Goal: Transaction & Acquisition: Purchase product/service

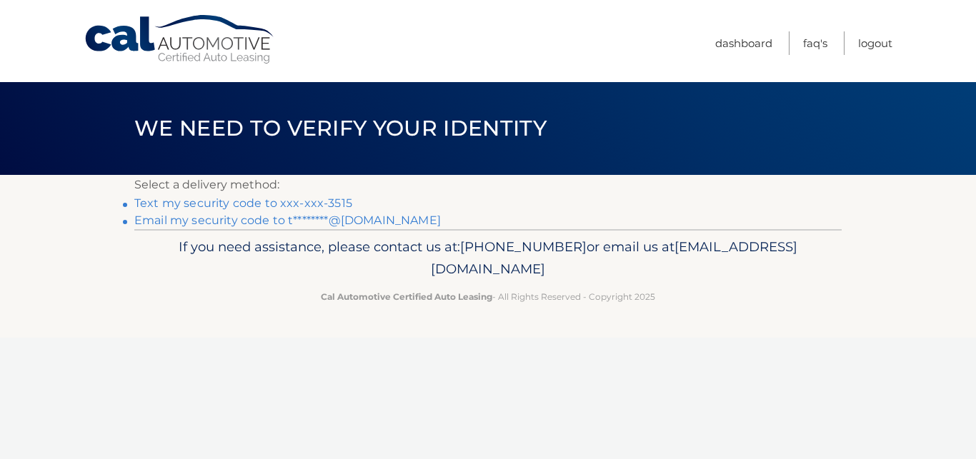
click at [305, 208] on link "Text my security code to xxx-xxx-3515" at bounding box center [243, 203] width 218 height 14
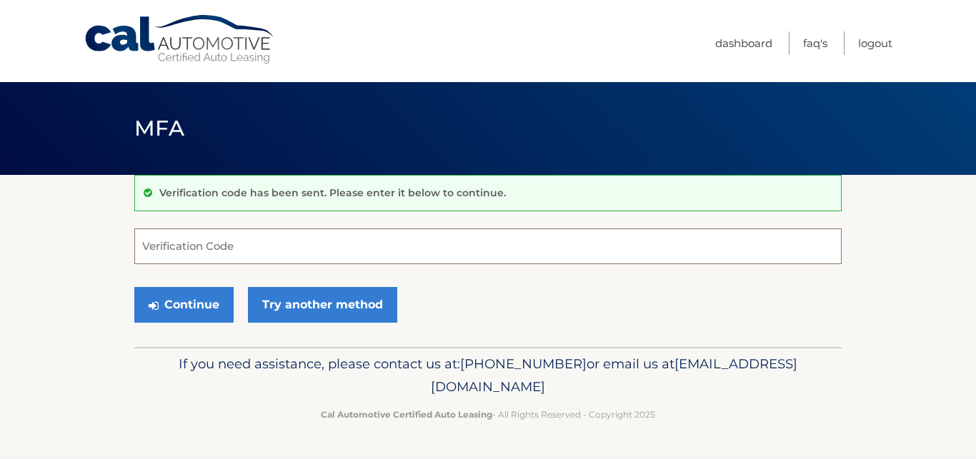
click at [289, 244] on input "Verification Code" at bounding box center [487, 247] width 707 height 36
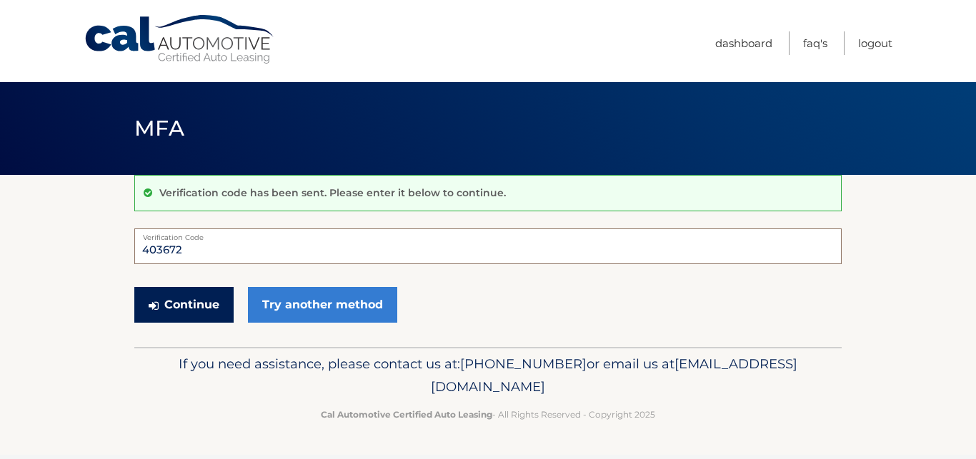
type input "403672"
click at [194, 298] on button "Continue" at bounding box center [183, 305] width 99 height 36
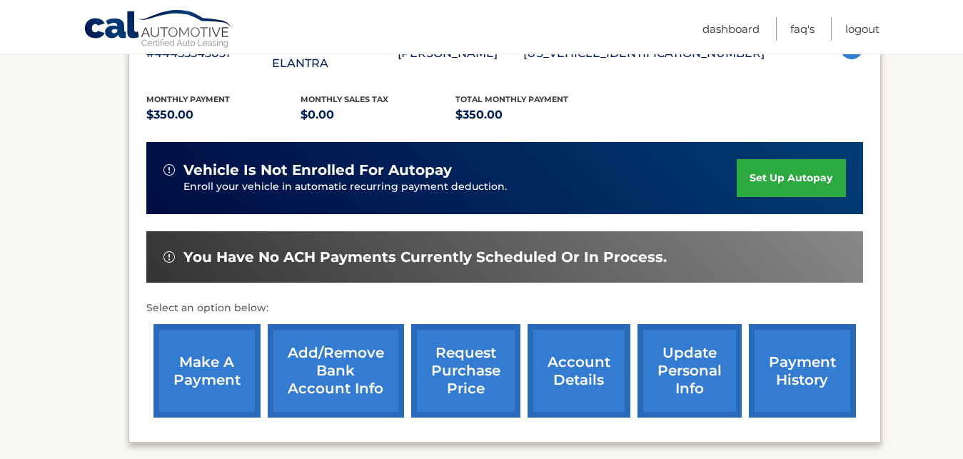
scroll to position [364, 0]
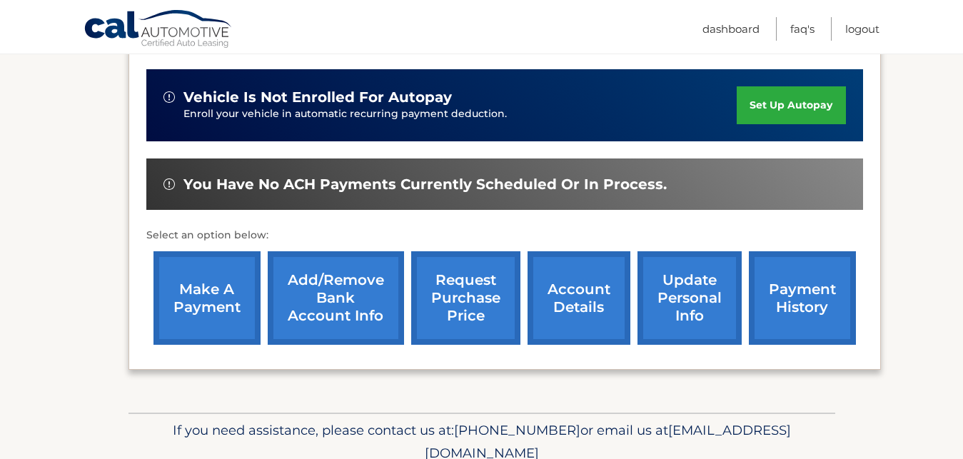
click at [204, 290] on link "make a payment" at bounding box center [207, 298] width 107 height 94
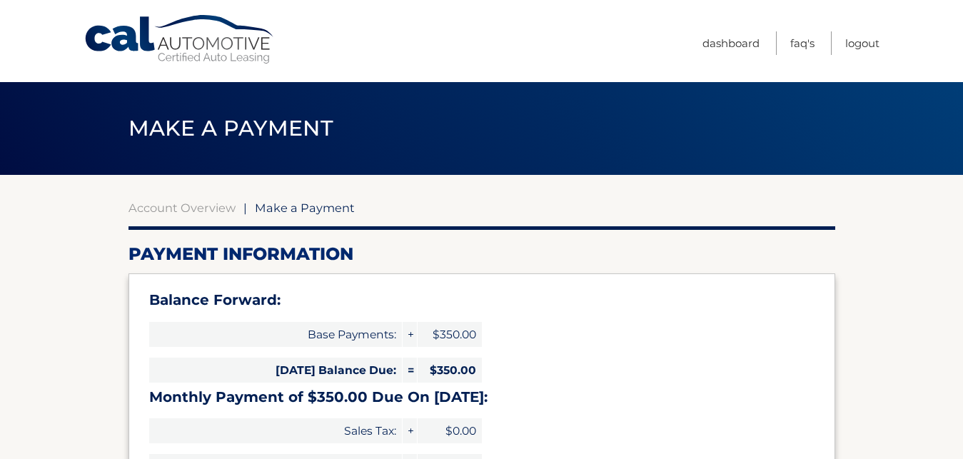
select select "ZGQ3Y2U5NWItMzcxYi00ODExLWI5ZWYtYzQ1OTIzMGQ0Y2Zm"
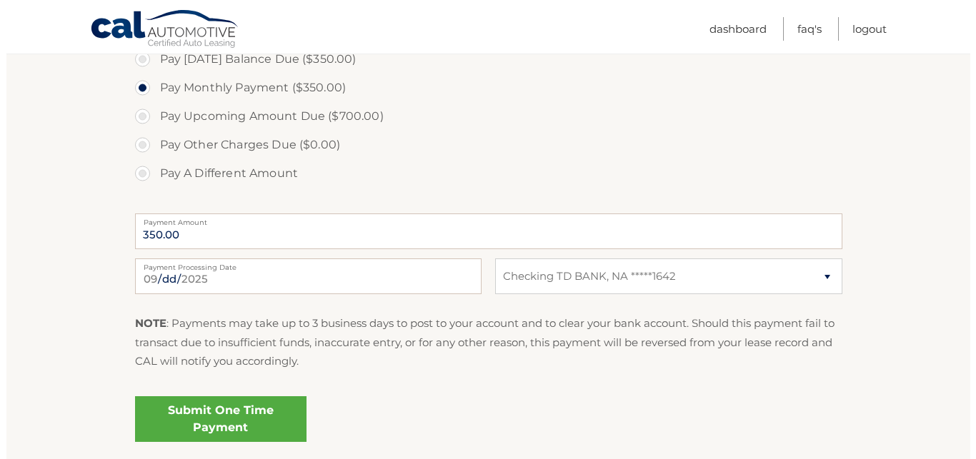
scroll to position [583, 0]
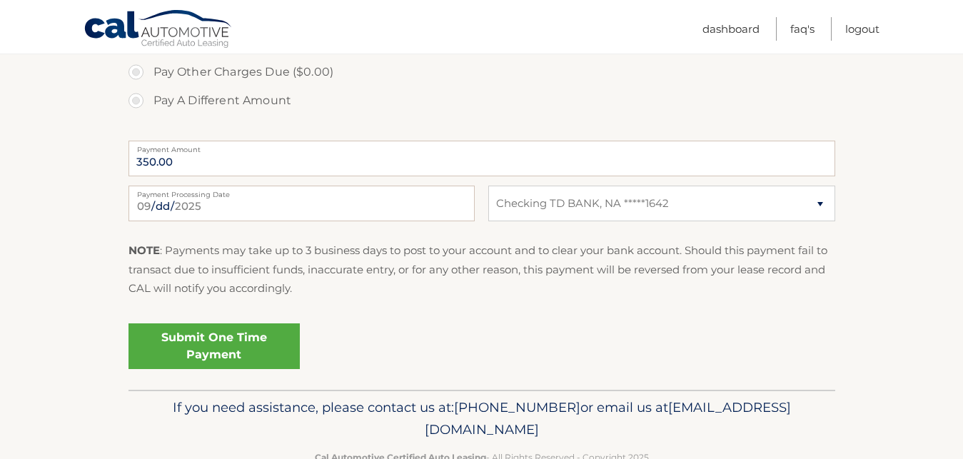
click at [239, 337] on link "Submit One Time Payment" at bounding box center [214, 347] width 171 height 46
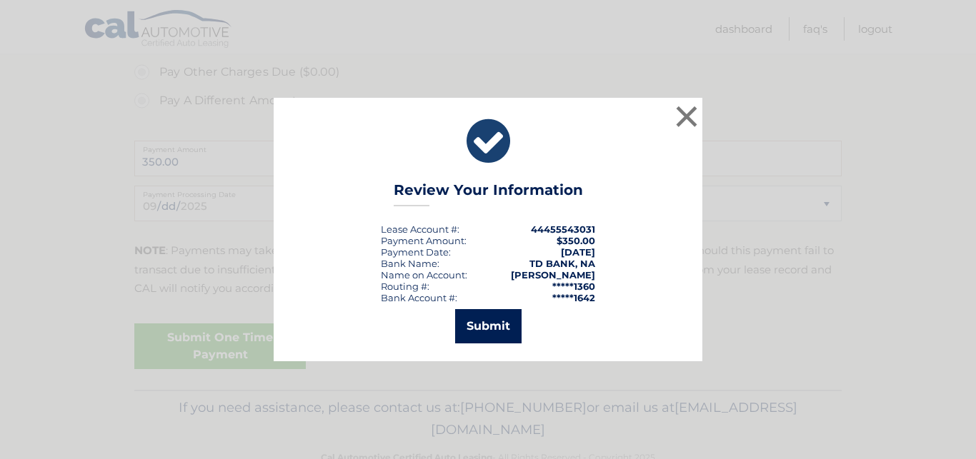
click at [473, 334] on button "Submit" at bounding box center [488, 326] width 66 height 34
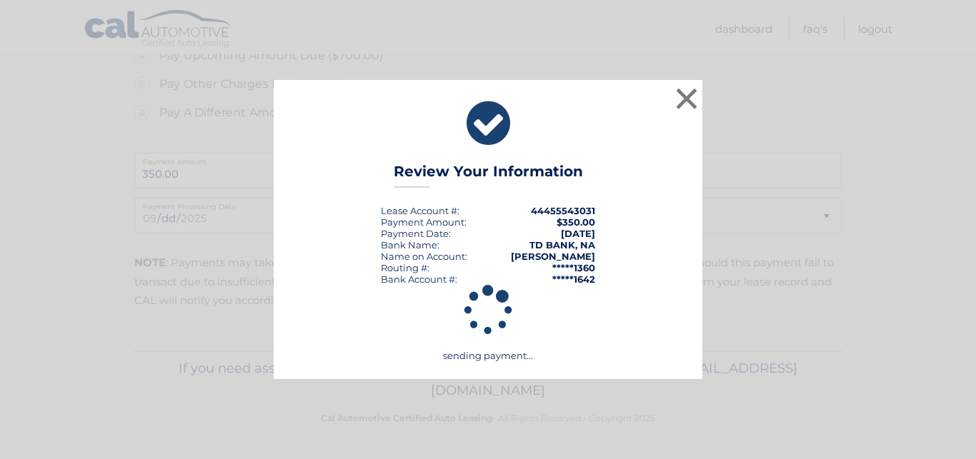
scroll to position [571, 0]
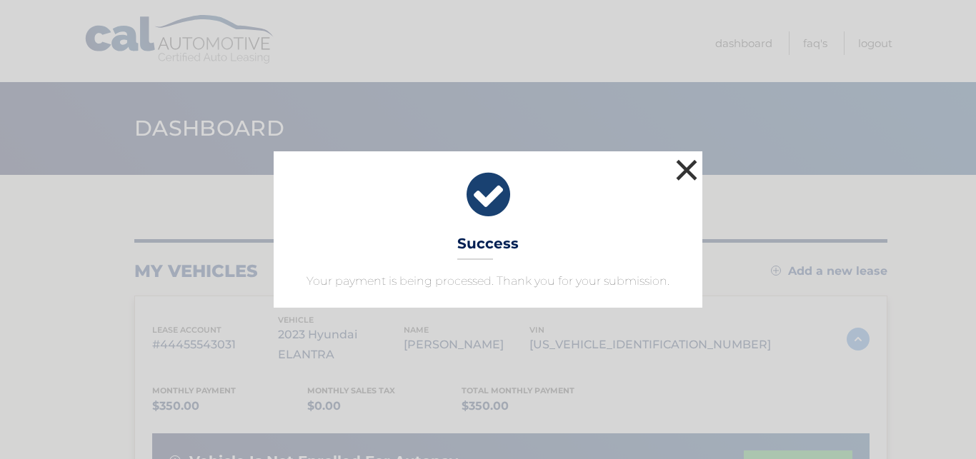
click at [683, 169] on button "×" at bounding box center [686, 170] width 29 height 29
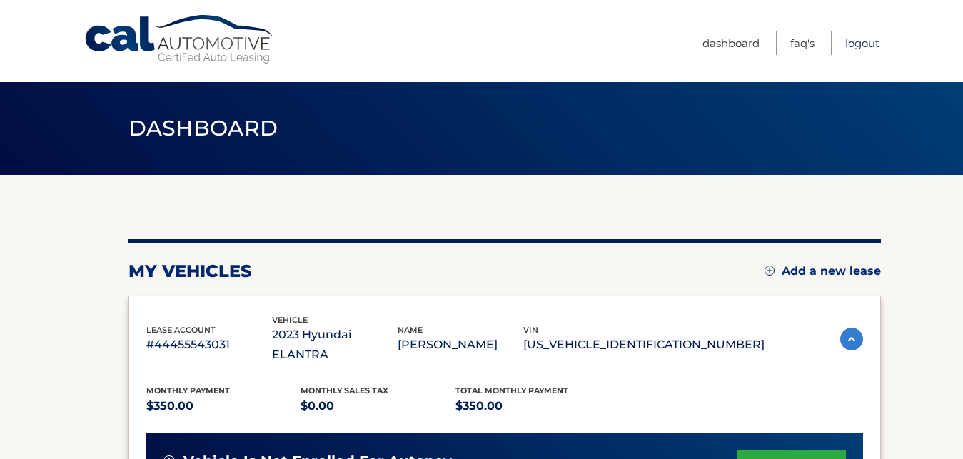
click at [861, 46] on link "Logout" at bounding box center [863, 43] width 34 height 24
